Goal: Check status: Check status

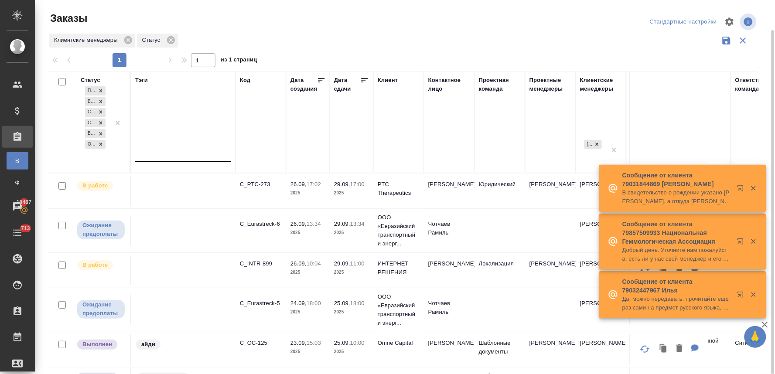
scroll to position [15, 0]
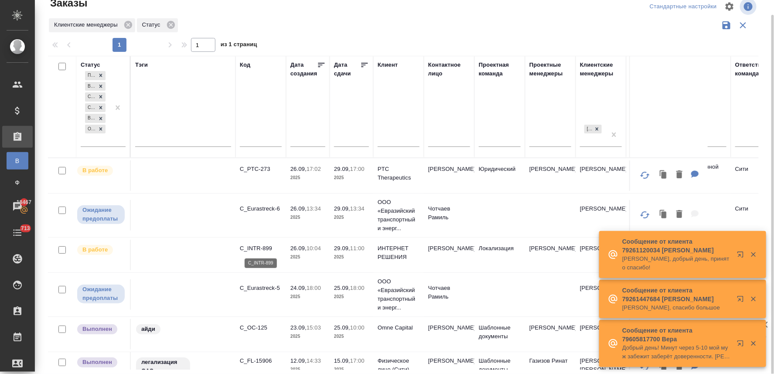
click at [259, 246] on p "C_INTR-899" at bounding box center [261, 248] width 42 height 9
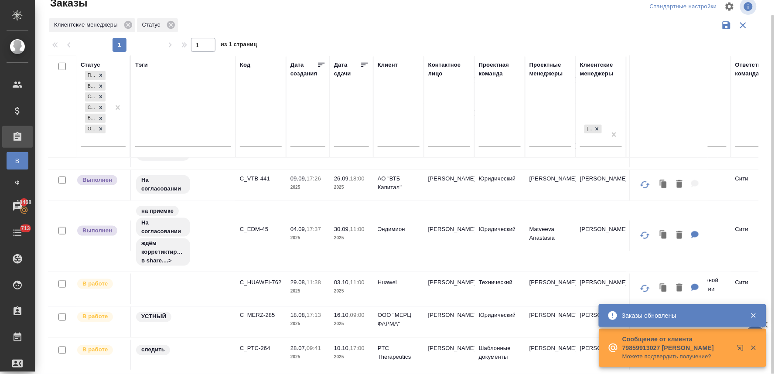
scroll to position [399, 0]
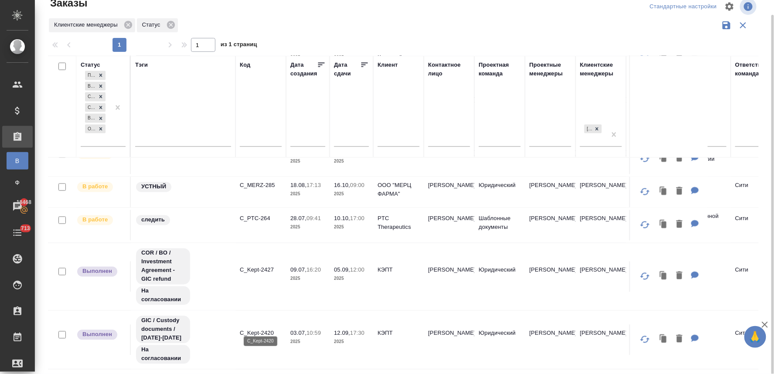
click at [256, 329] on p "C_Kept-2420" at bounding box center [261, 333] width 42 height 9
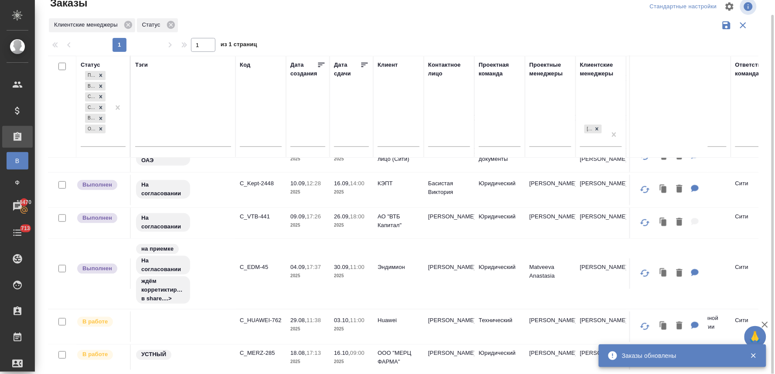
scroll to position [60, 0]
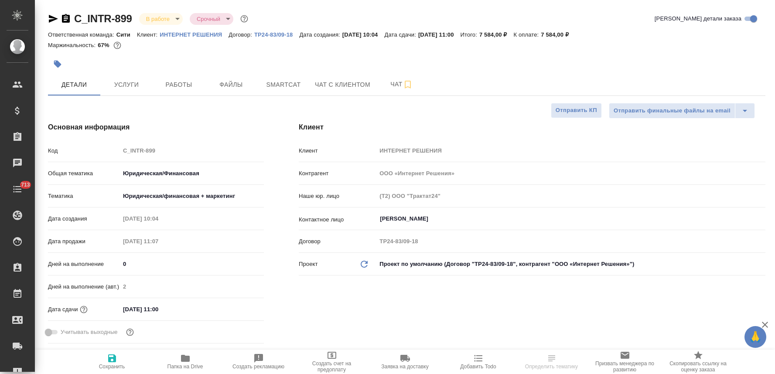
select select "RU"
click at [49, 16] on icon "button" at bounding box center [53, 19] width 9 height 8
type input "[PERSON_NAME]"
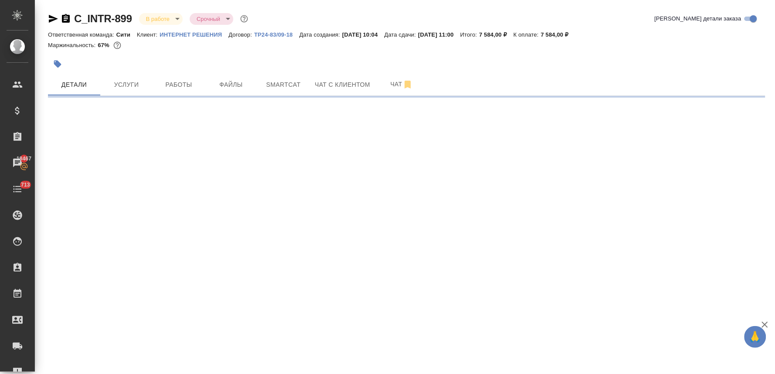
select select "RU"
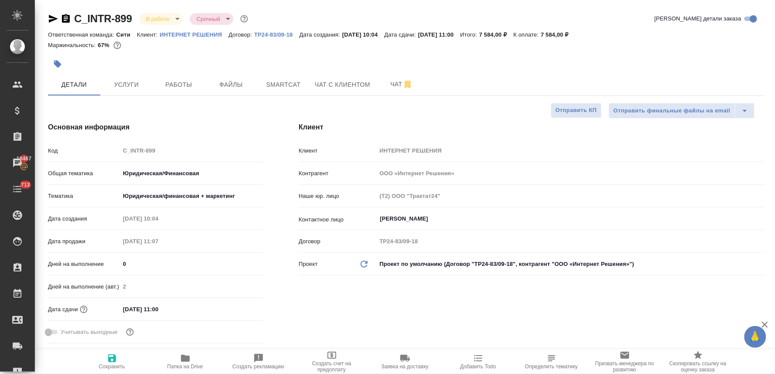
type textarea "x"
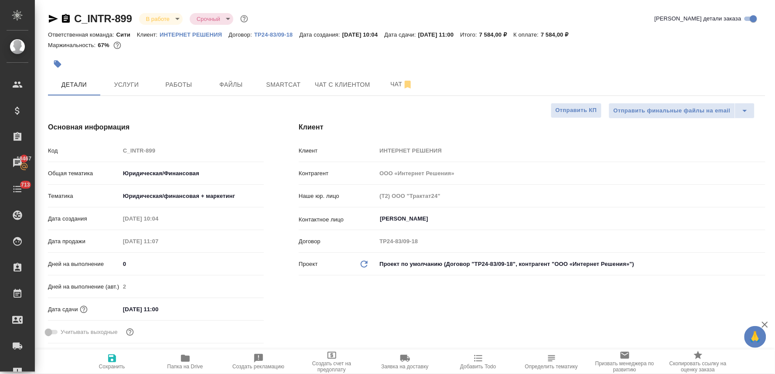
type textarea "x"
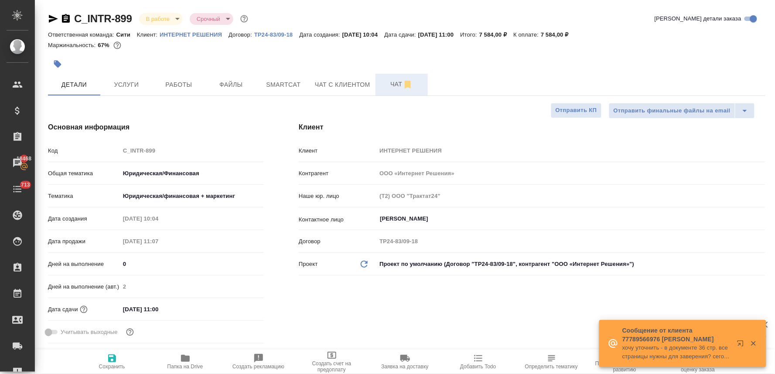
click at [383, 88] on span "Чат" at bounding box center [402, 84] width 42 height 11
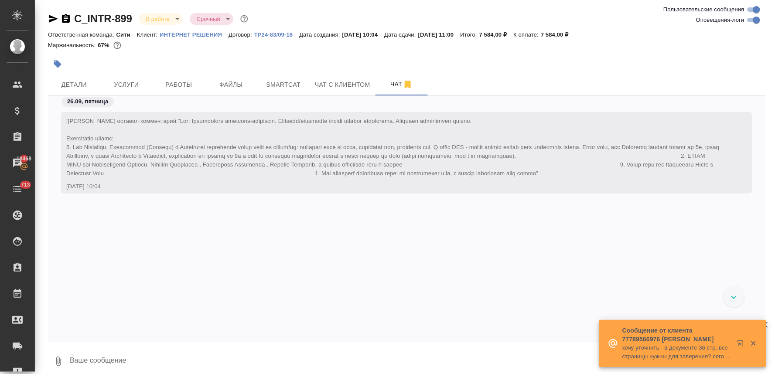
scroll to position [2327, 0]
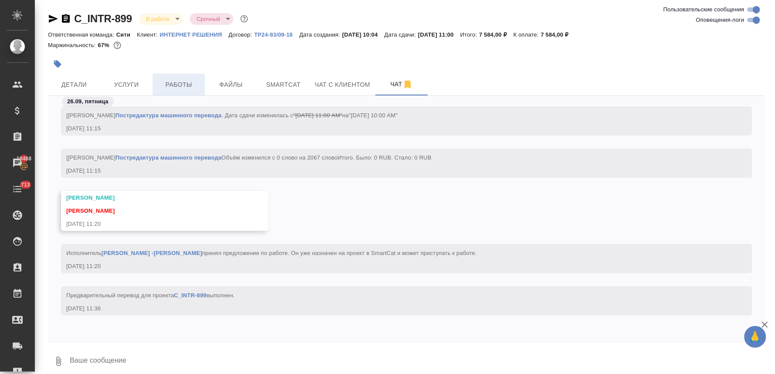
click at [166, 84] on span "Работы" at bounding box center [179, 84] width 42 height 11
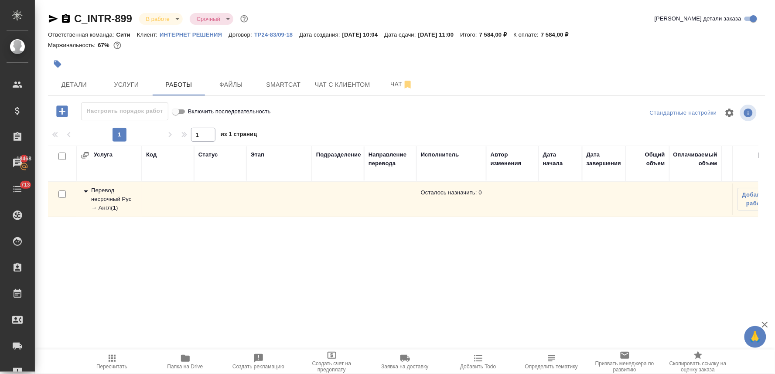
click at [102, 202] on div "Перевод несрочный Рус → Англ ( 1 )" at bounding box center [109, 199] width 57 height 26
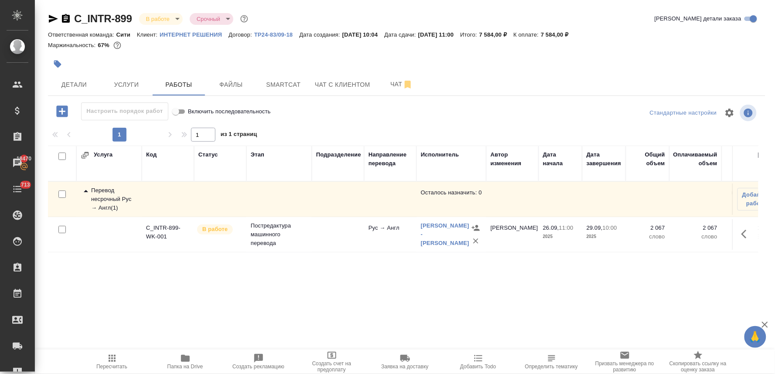
click at [59, 61] on icon "button" at bounding box center [57, 64] width 9 height 9
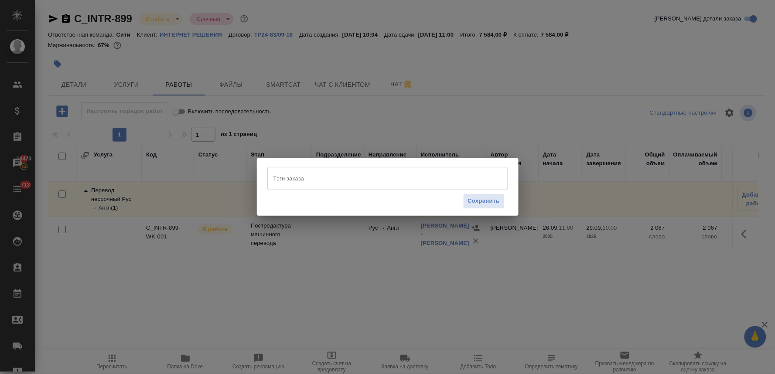
click at [351, 182] on input "Тэги заказа" at bounding box center [379, 178] width 216 height 15
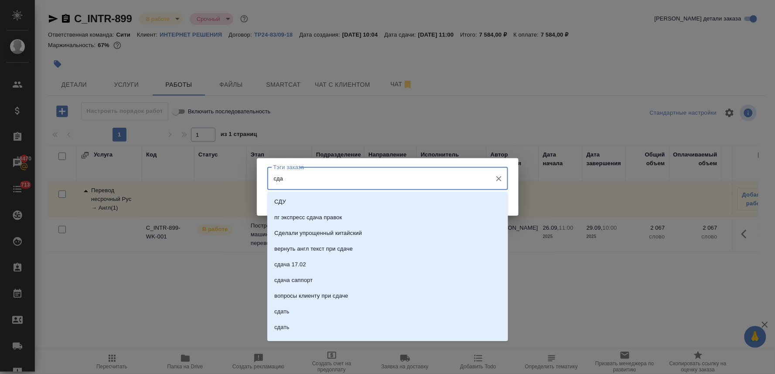
type input "сдан"
click at [326, 251] on li "сдан" at bounding box center [387, 249] width 241 height 16
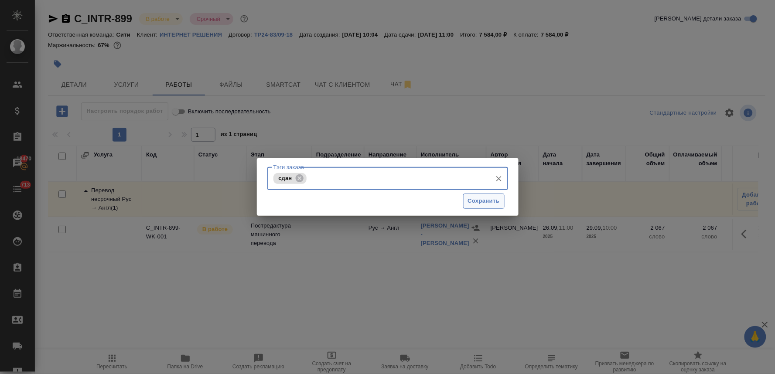
click at [489, 197] on span "Сохранить" at bounding box center [484, 201] width 32 height 10
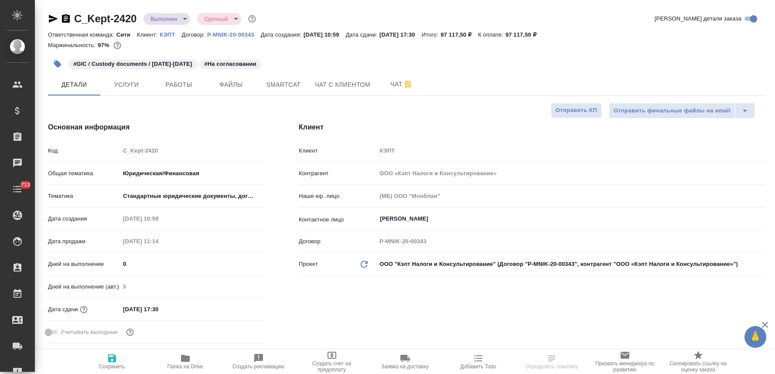
select select "RU"
click at [128, 90] on button "Услуги" at bounding box center [126, 85] width 52 height 22
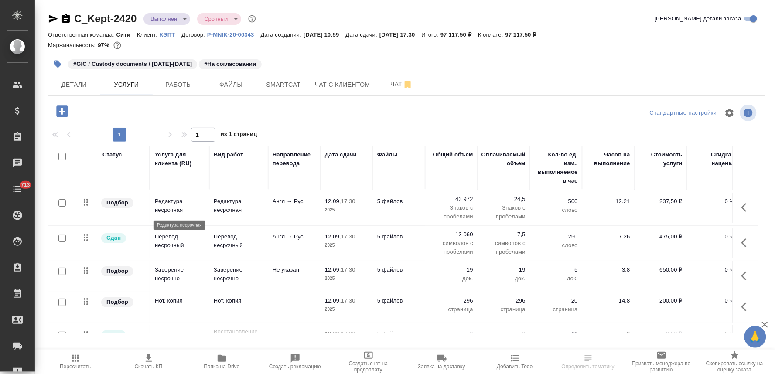
click at [171, 207] on p "Редактура несрочная" at bounding box center [180, 205] width 50 height 17
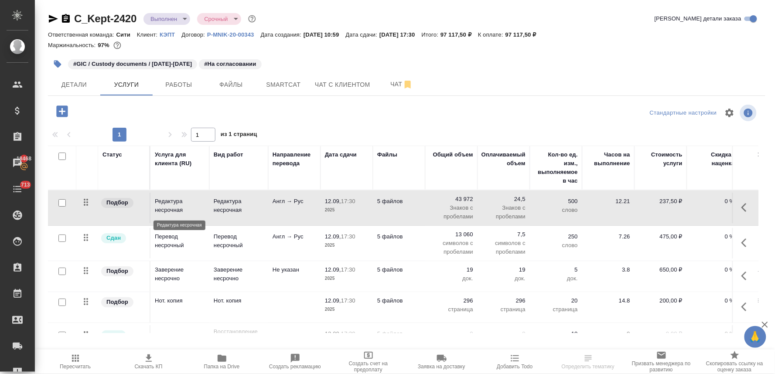
click at [171, 207] on p "Редактура несрочная" at bounding box center [180, 205] width 50 height 17
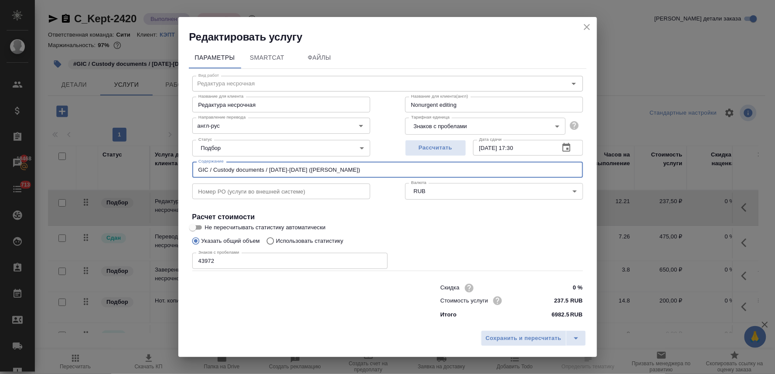
drag, startPoint x: 296, startPoint y: 169, endPoint x: 164, endPoint y: 172, distance: 131.3
click at [167, 172] on div "Редактировать услугу Параметры SmartCat Файлы Вид работ Редактура несрочная Вид…" at bounding box center [387, 187] width 775 height 374
click at [590, 29] on icon "close" at bounding box center [587, 27] width 10 height 10
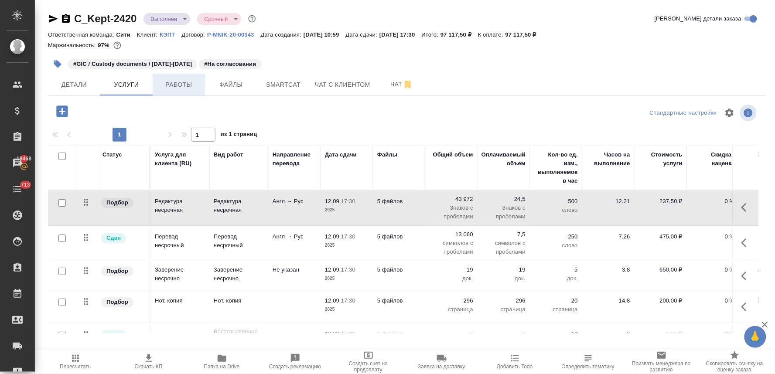
click at [184, 79] on span "Работы" at bounding box center [179, 84] width 42 height 11
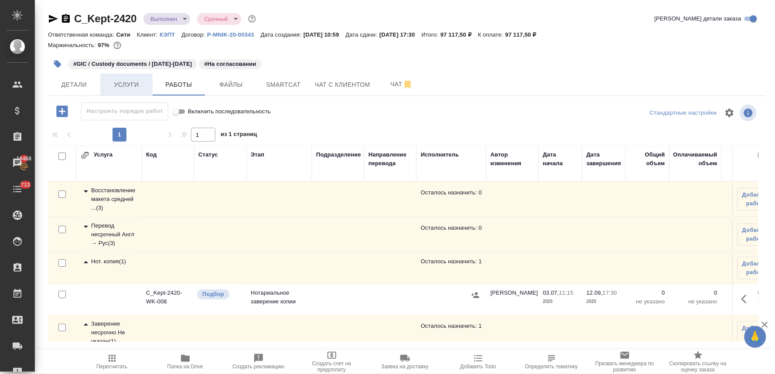
click at [119, 83] on span "Услуги" at bounding box center [127, 84] width 42 height 11
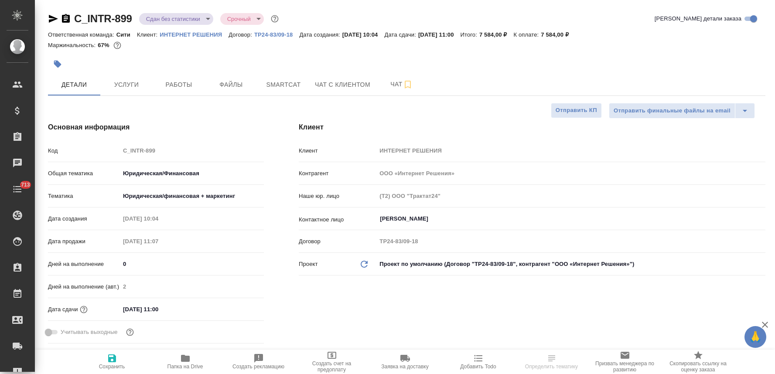
select select "RU"
click at [187, 361] on icon "button" at bounding box center [185, 358] width 9 height 7
select select "RU"
type textarea "x"
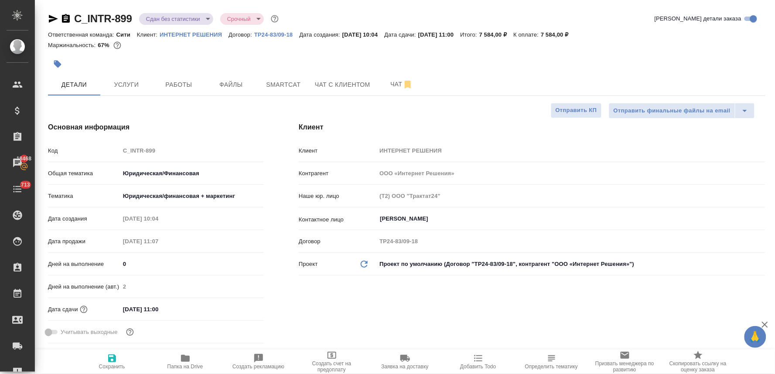
type textarea "x"
click at [115, 153] on div "Код C_INTR-899" at bounding box center [156, 150] width 216 height 15
click at [260, 61] on div at bounding box center [287, 64] width 478 height 19
click at [119, 84] on span "Услуги" at bounding box center [127, 84] width 42 height 11
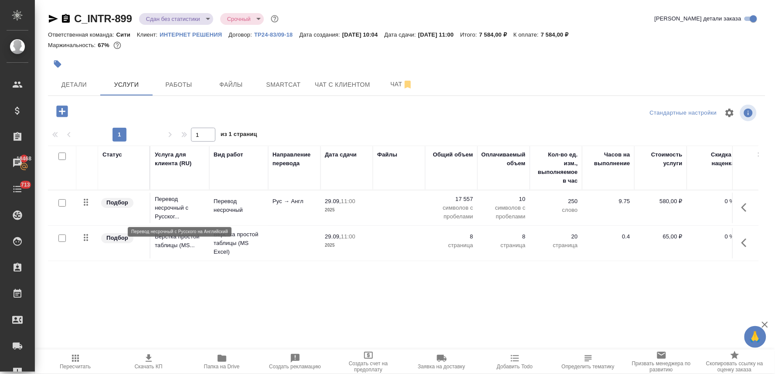
click at [175, 203] on p "Перевод несрочный с Русског..." at bounding box center [180, 208] width 50 height 26
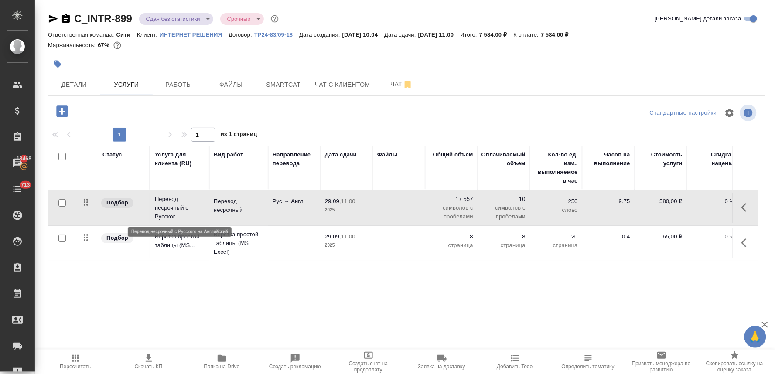
click at [175, 203] on p "Перевод несрочный с Русског..." at bounding box center [180, 208] width 50 height 26
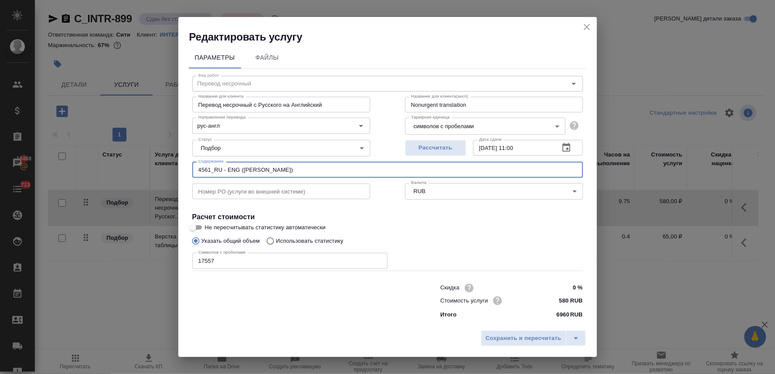
drag, startPoint x: 239, startPoint y: 170, endPoint x: 181, endPoint y: 175, distance: 57.8
click at [181, 174] on div "Параметры Файлы Вид работ Перевод несрочный Вид работ Название для клиента Пере…" at bounding box center [387, 185] width 419 height 283
